Goal: Find specific page/section: Find specific page/section

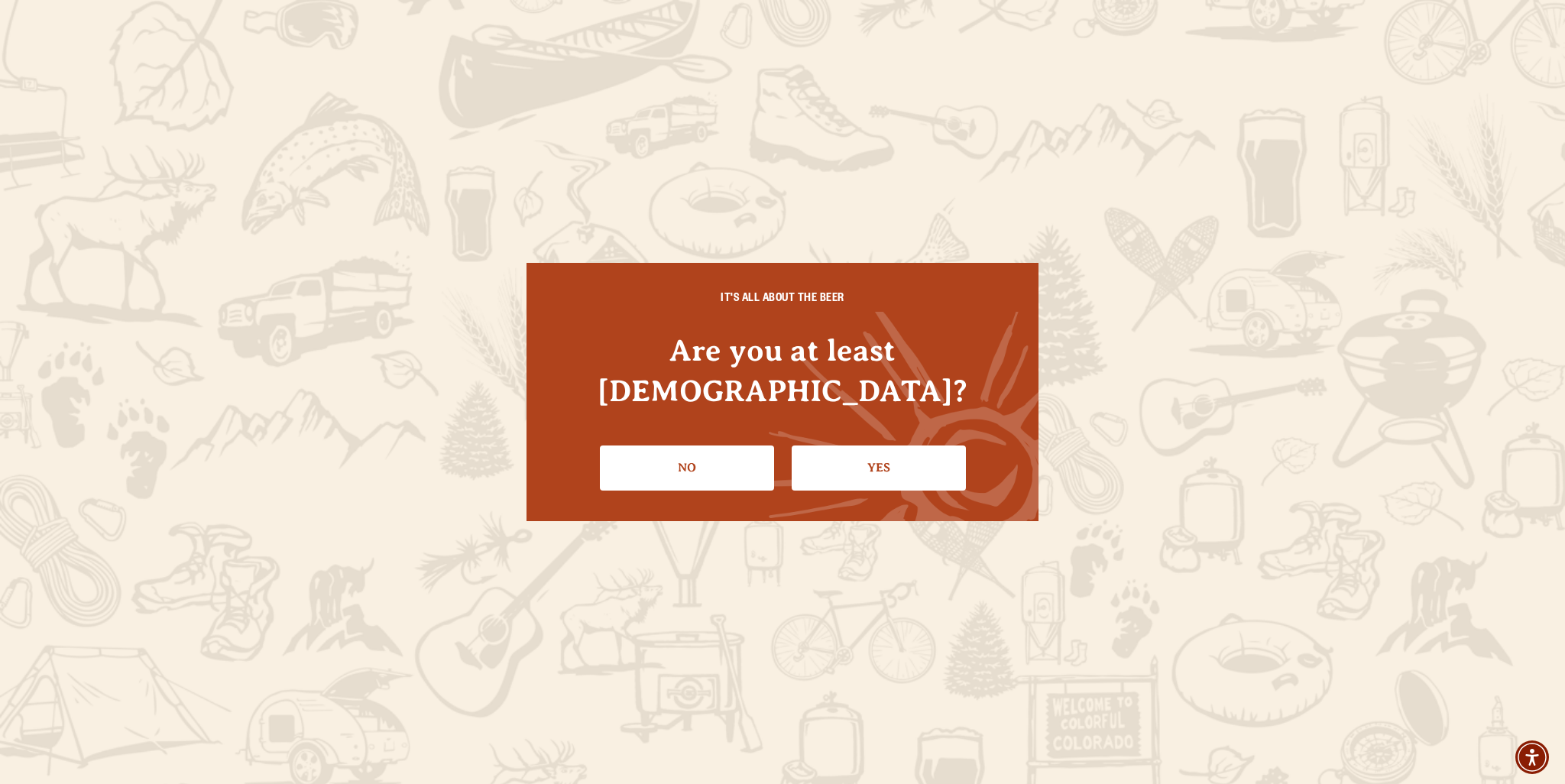
click at [852, 445] on link "Yes" at bounding box center [879, 467] width 175 height 44
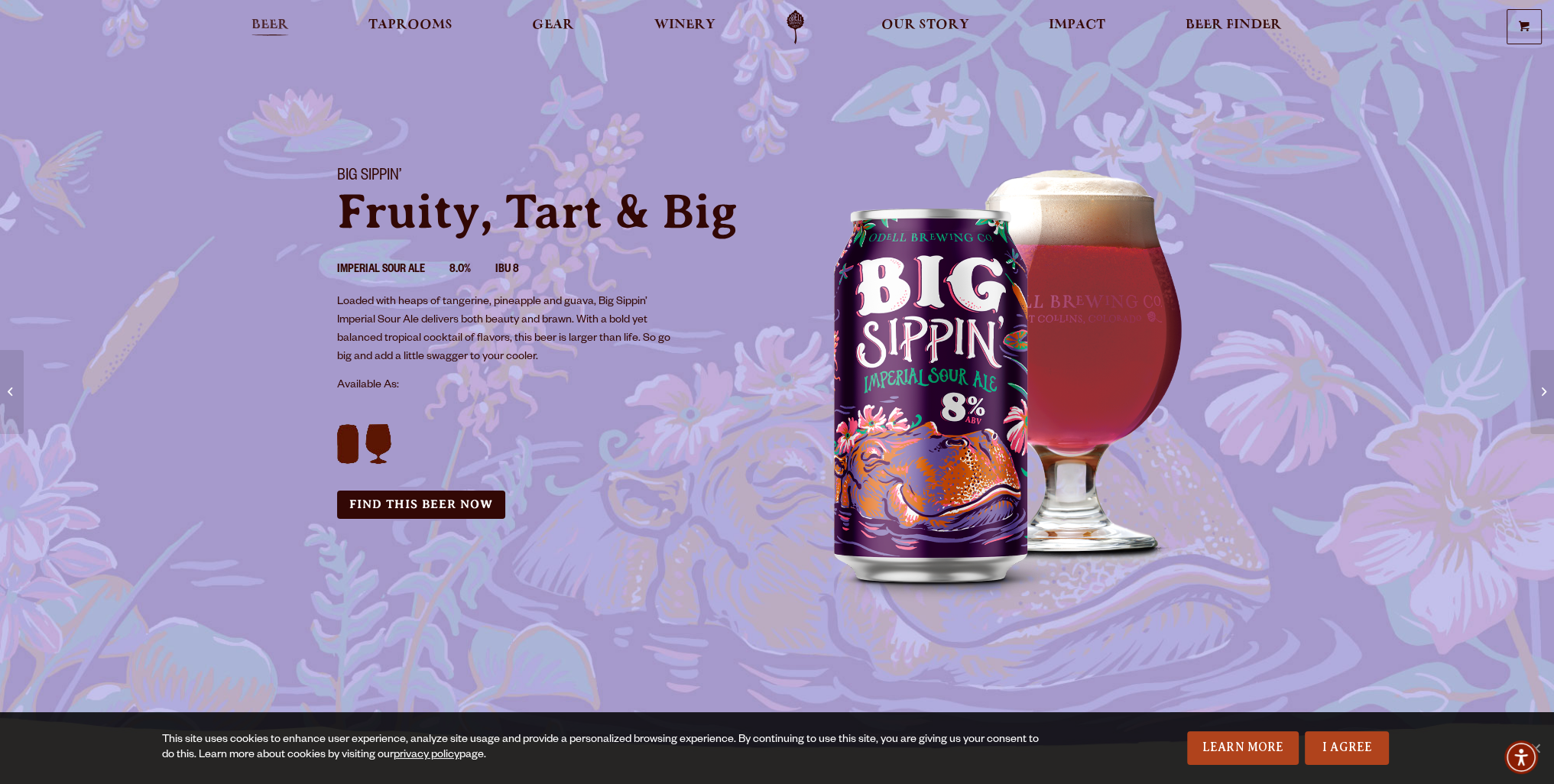
click at [267, 27] on span "Beer" at bounding box center [270, 24] width 37 height 12
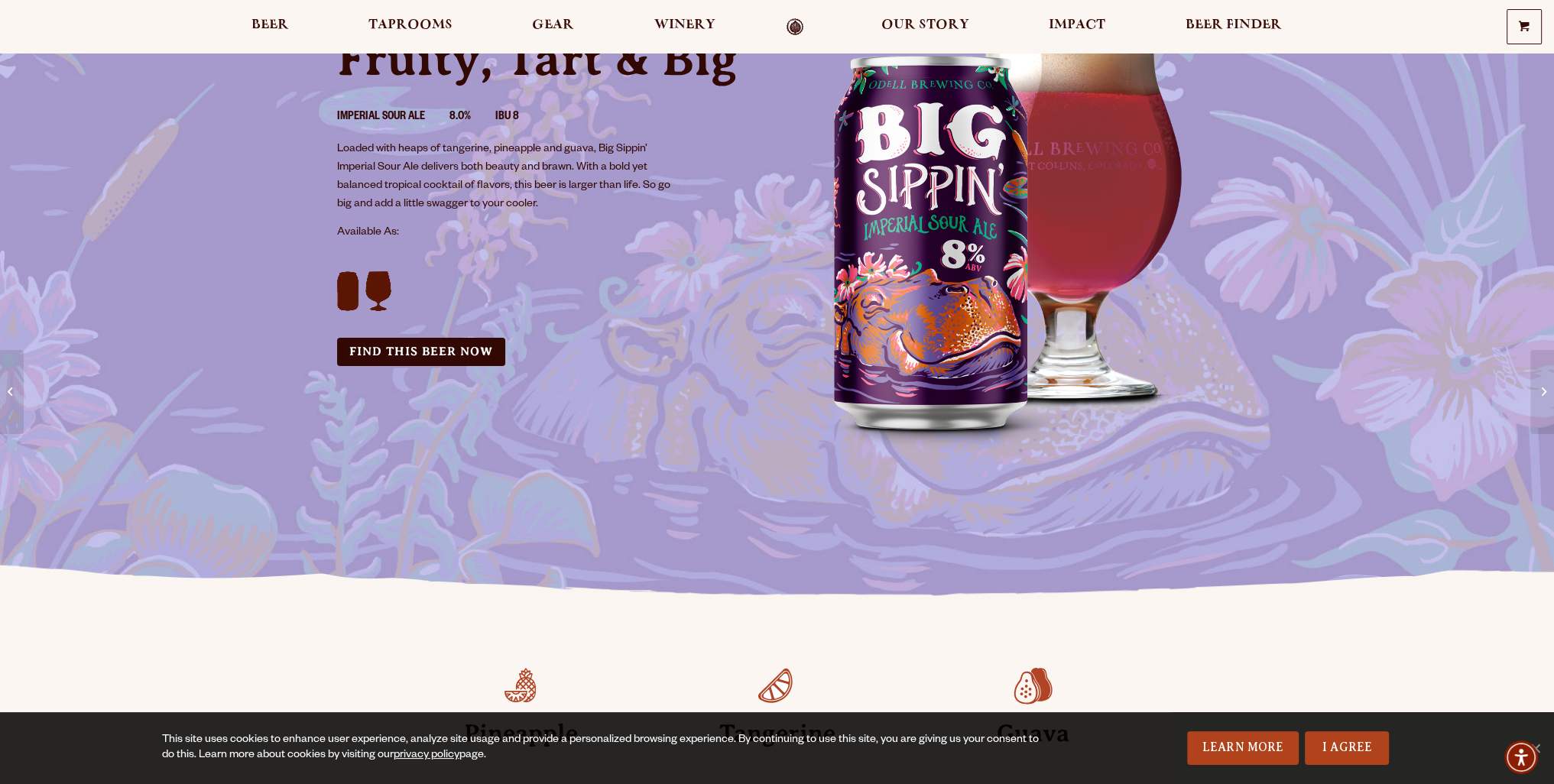
scroll to position [77, 0]
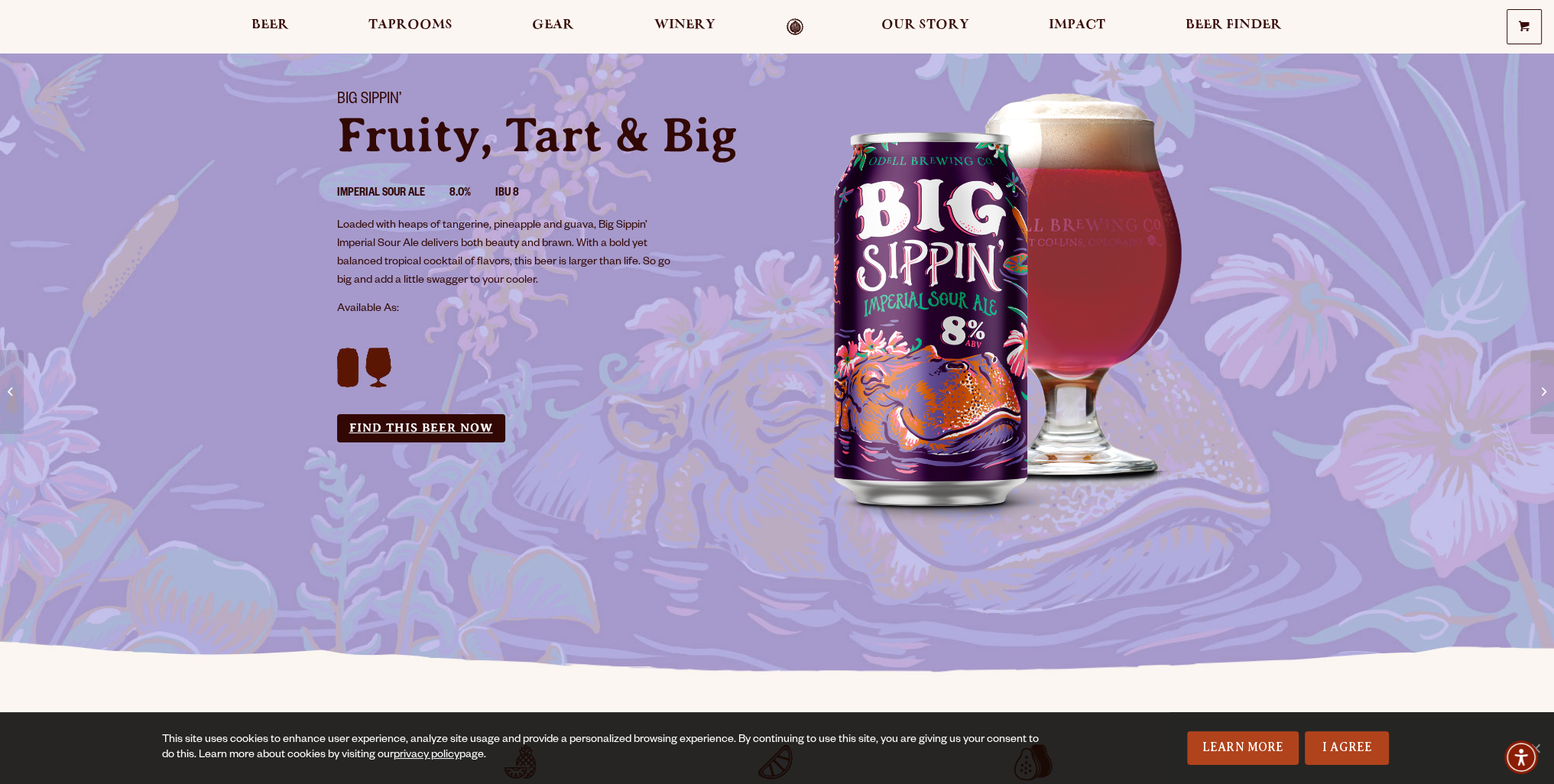
click at [440, 423] on link "Find this Beer Now" at bounding box center [421, 428] width 168 height 28
